Goal: Information Seeking & Learning: Learn about a topic

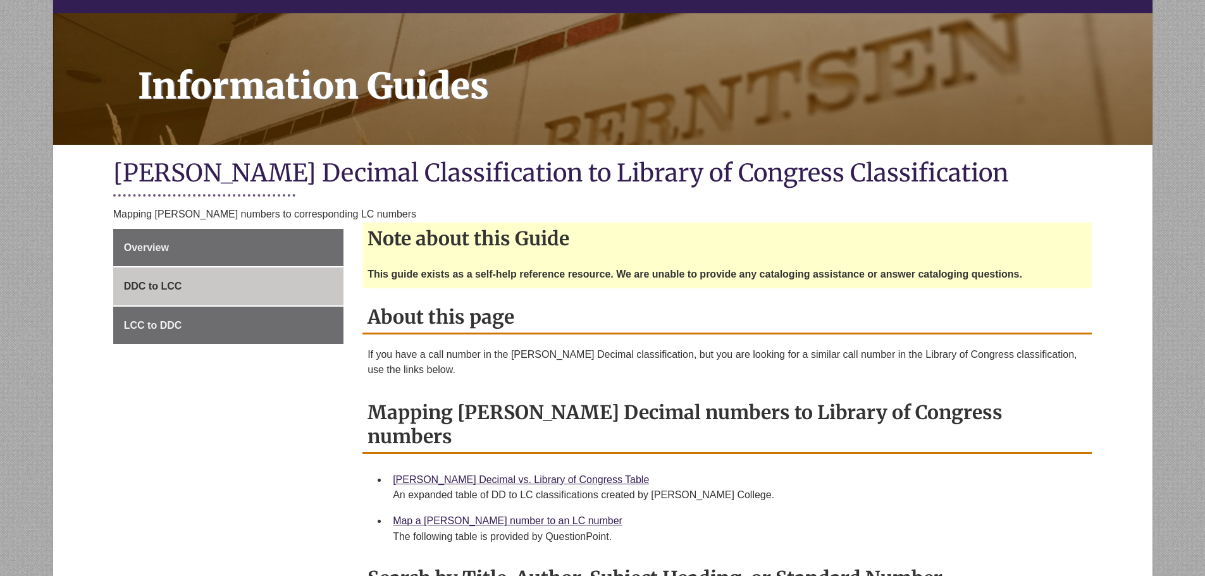
scroll to position [147, 0]
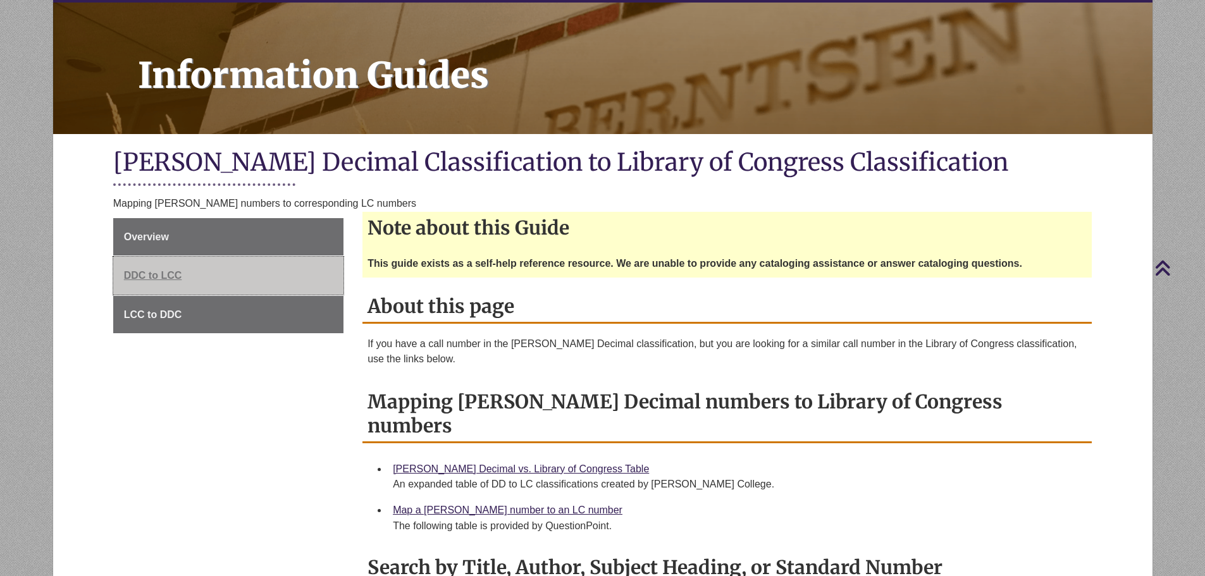
click at [192, 272] on link "DDC to LCC" at bounding box center [228, 276] width 230 height 38
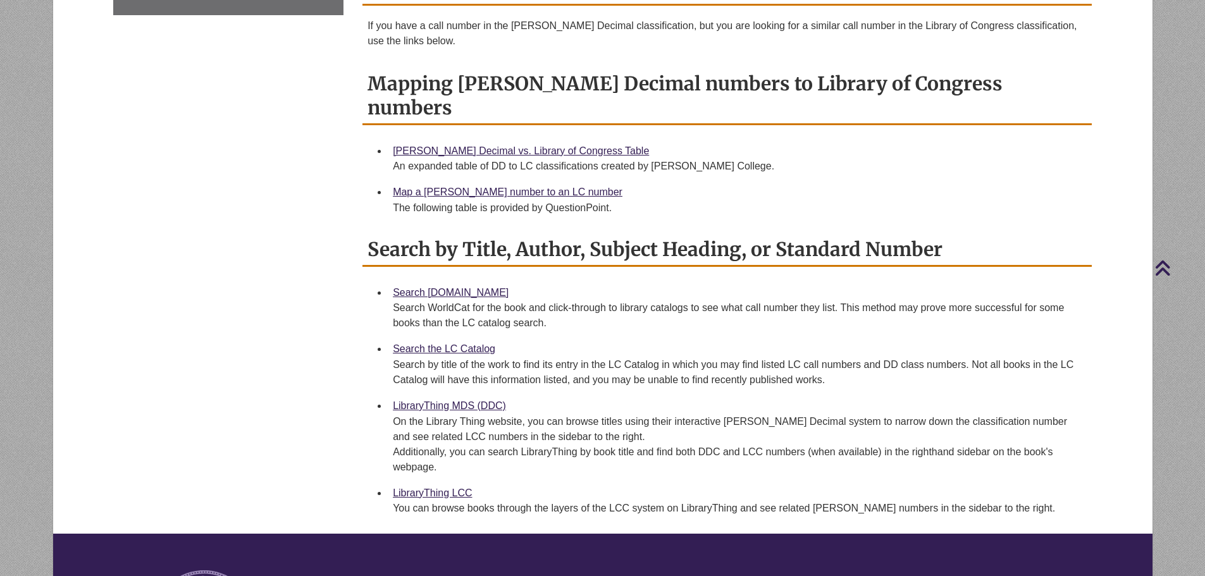
scroll to position [612, 0]
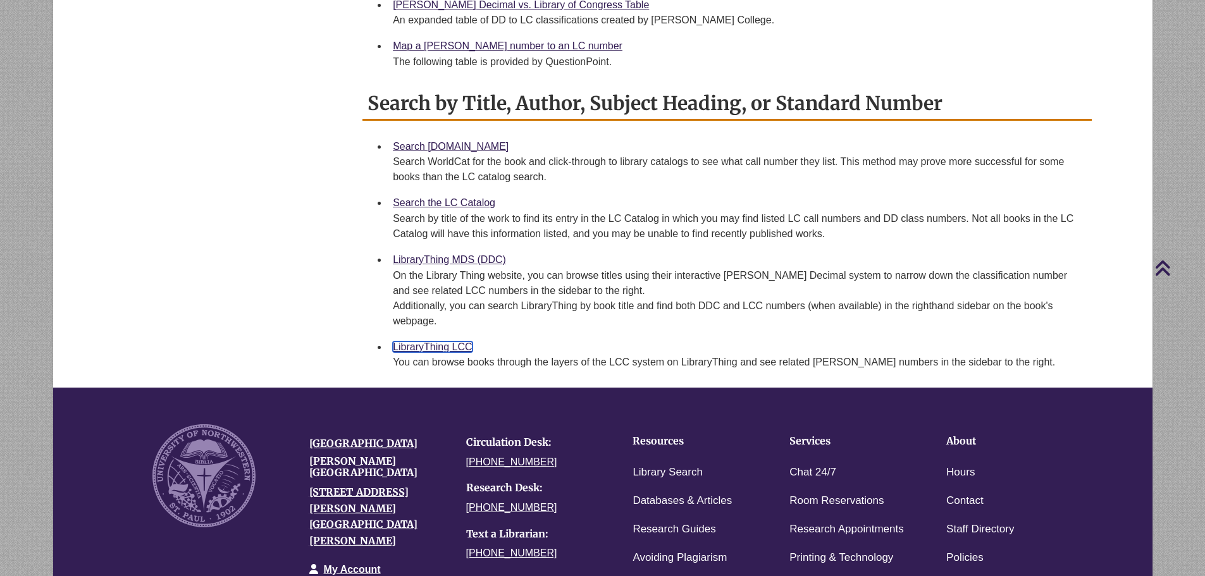
click at [407, 342] on link "LibraryThing LCC" at bounding box center [432, 347] width 79 height 11
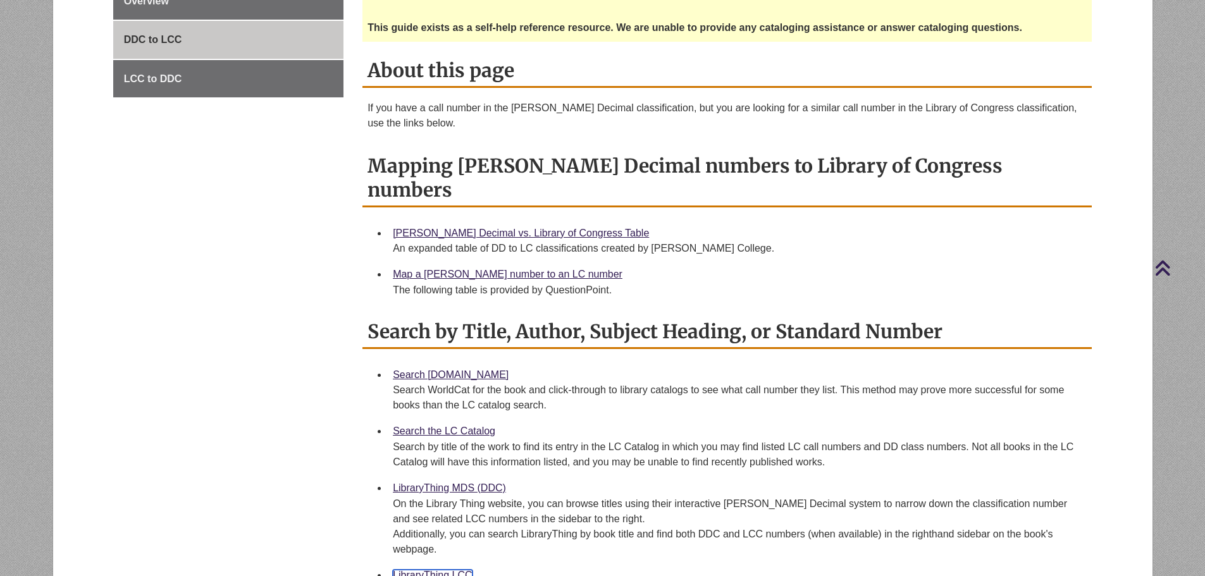
scroll to position [274, 0]
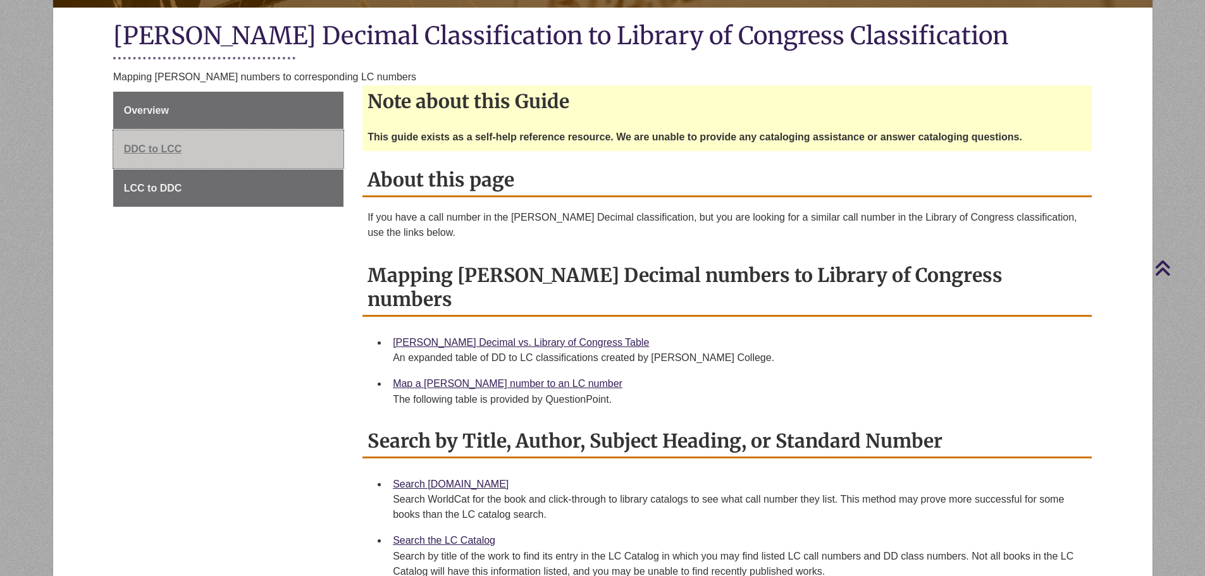
click at [146, 147] on span "DDC to LCC" at bounding box center [153, 149] width 58 height 11
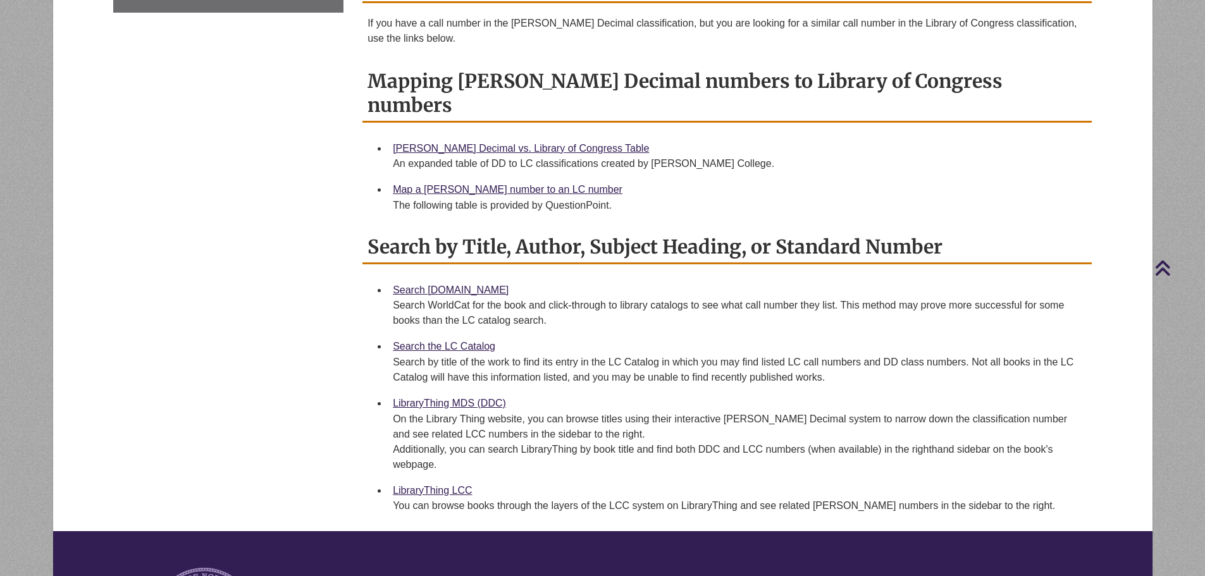
scroll to position [485, 0]
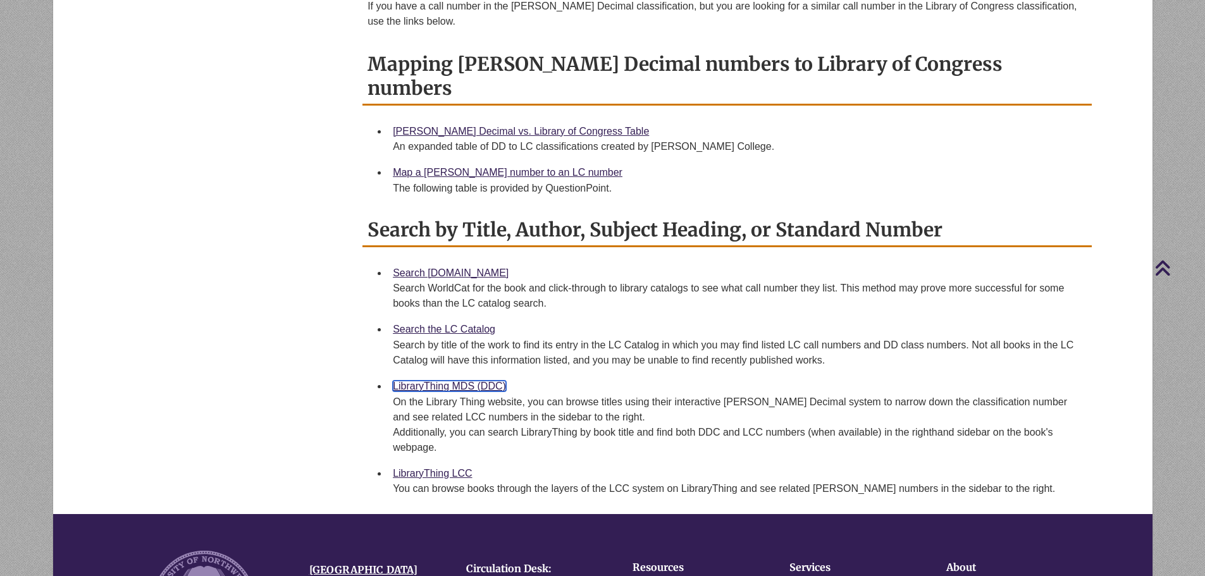
click at [431, 381] on link "LibraryThing MDS (DDC)" at bounding box center [449, 386] width 113 height 11
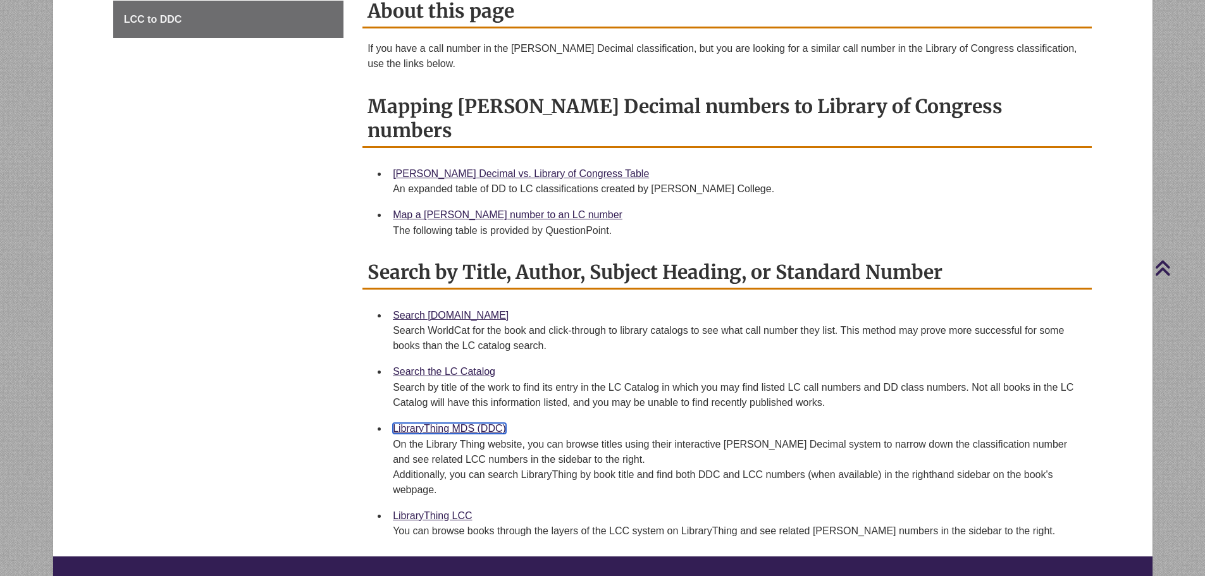
scroll to position [696, 0]
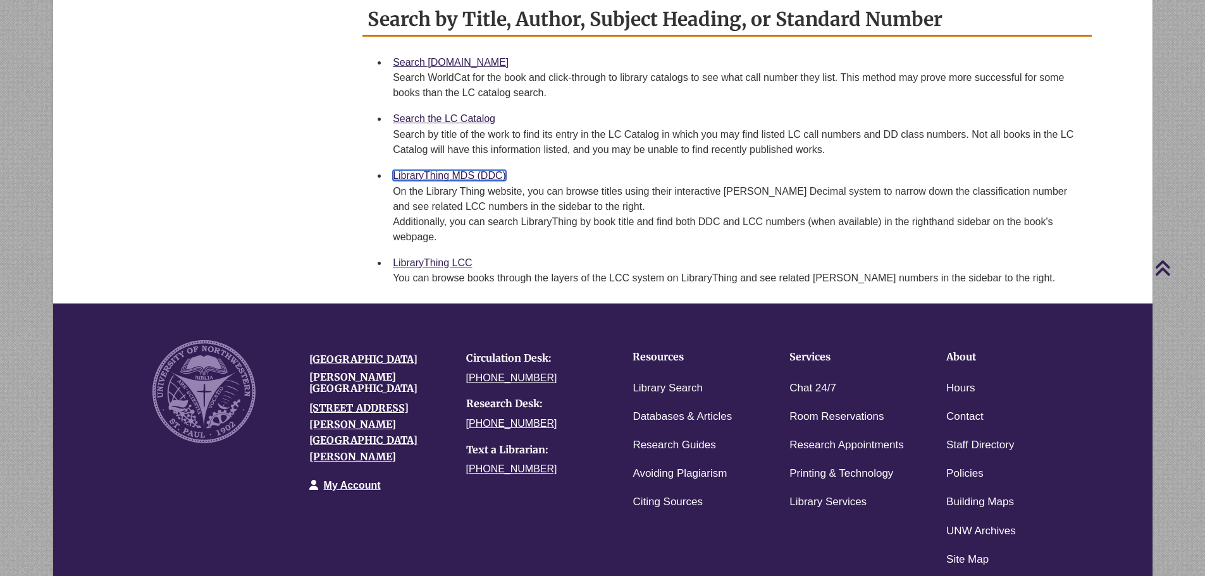
click at [419, 170] on link "LibraryThing MDS (DDC)" at bounding box center [449, 175] width 113 height 11
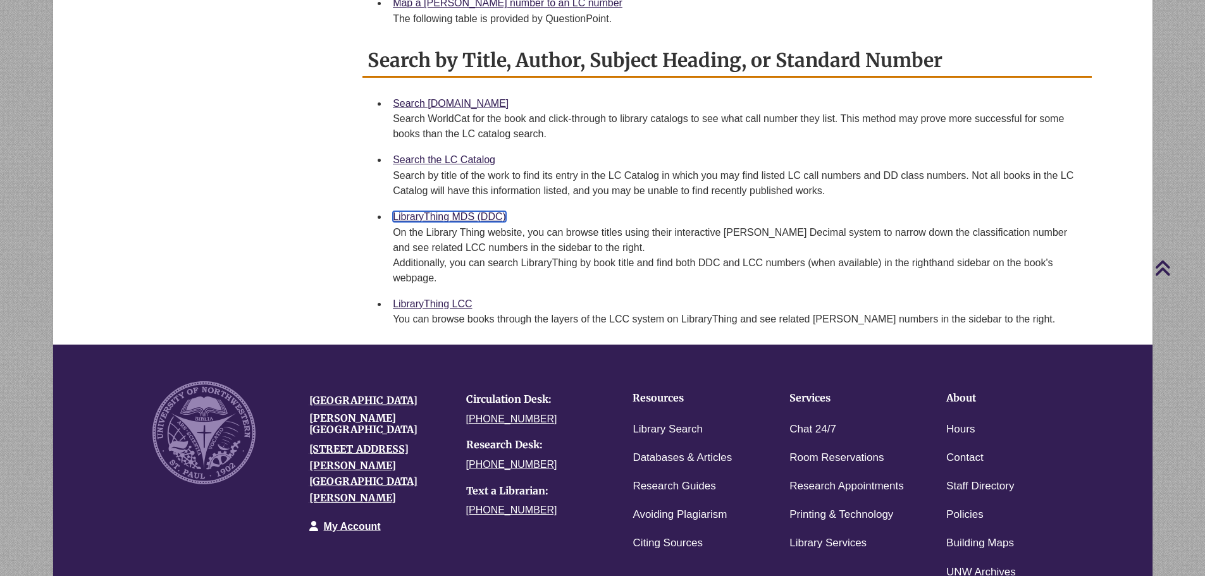
scroll to position [653, 0]
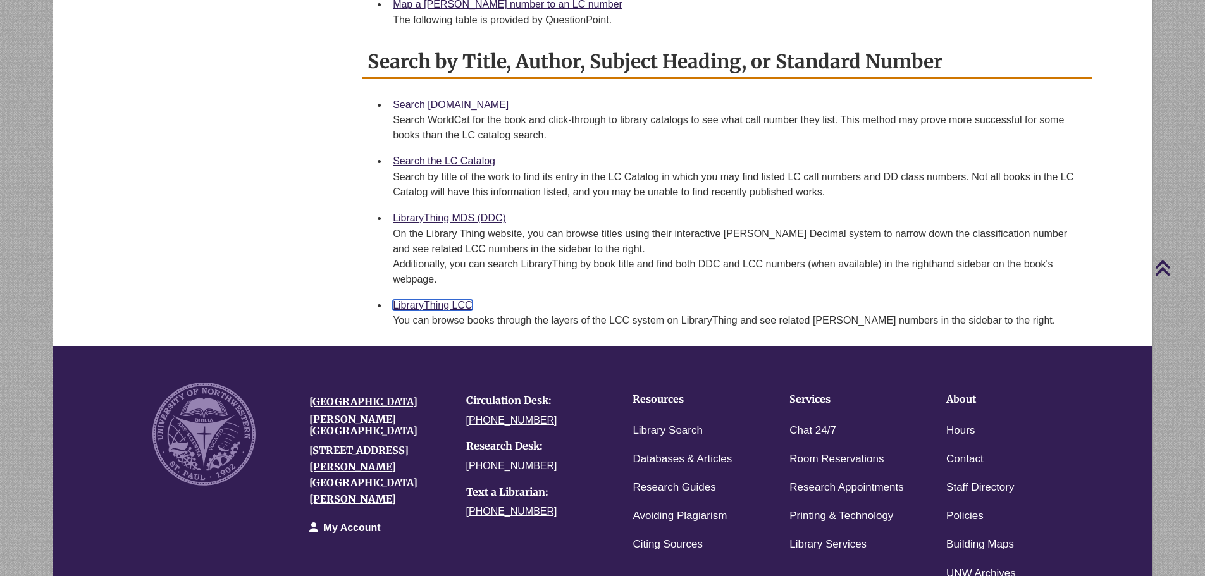
click at [460, 300] on link "LibraryThing LCC" at bounding box center [432, 305] width 79 height 11
click at [464, 300] on link "LibraryThing LCC" at bounding box center [432, 305] width 79 height 11
